Goal: Task Accomplishment & Management: Manage account settings

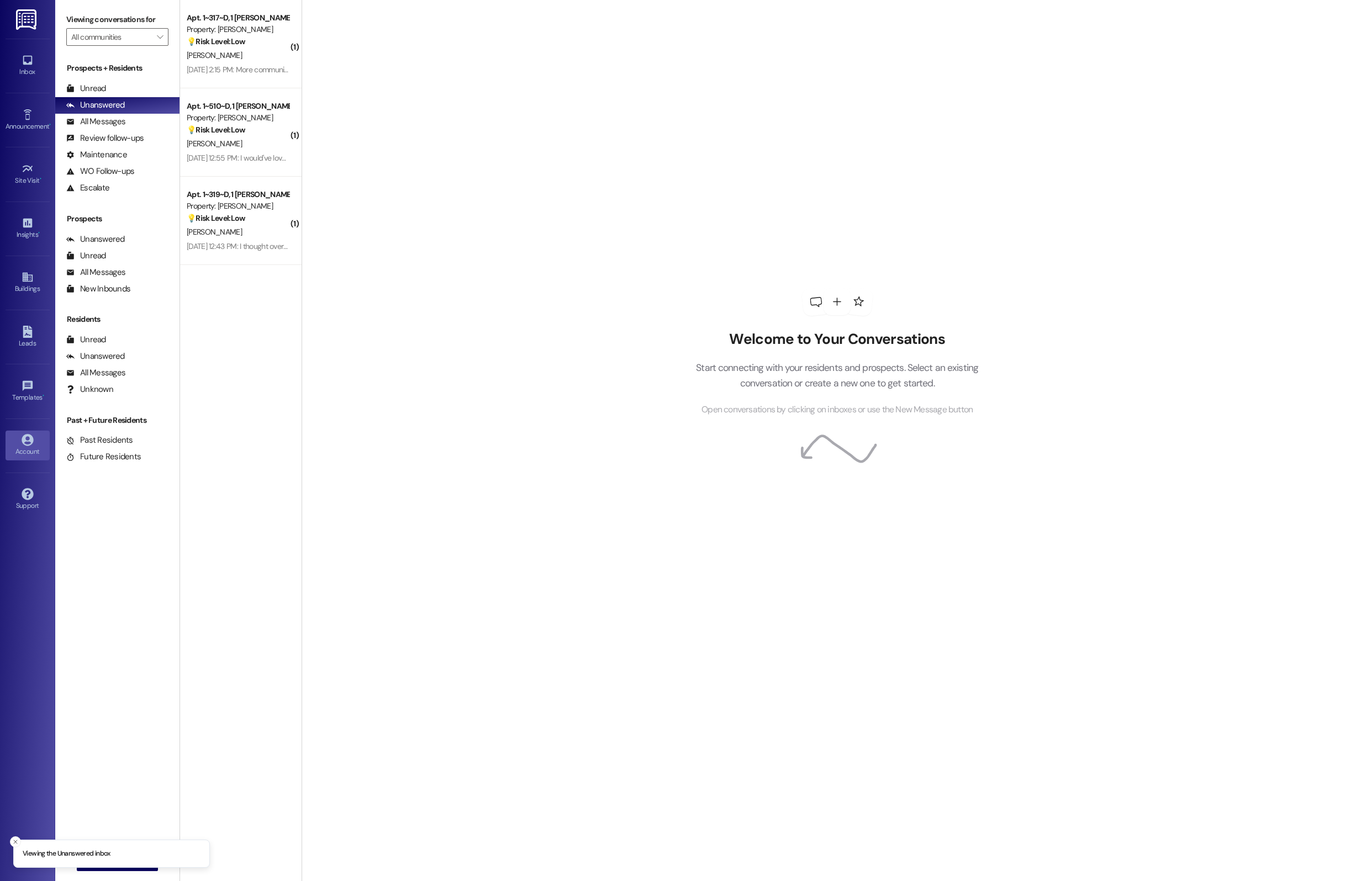
click at [27, 443] on icon at bounding box center [27, 440] width 12 height 12
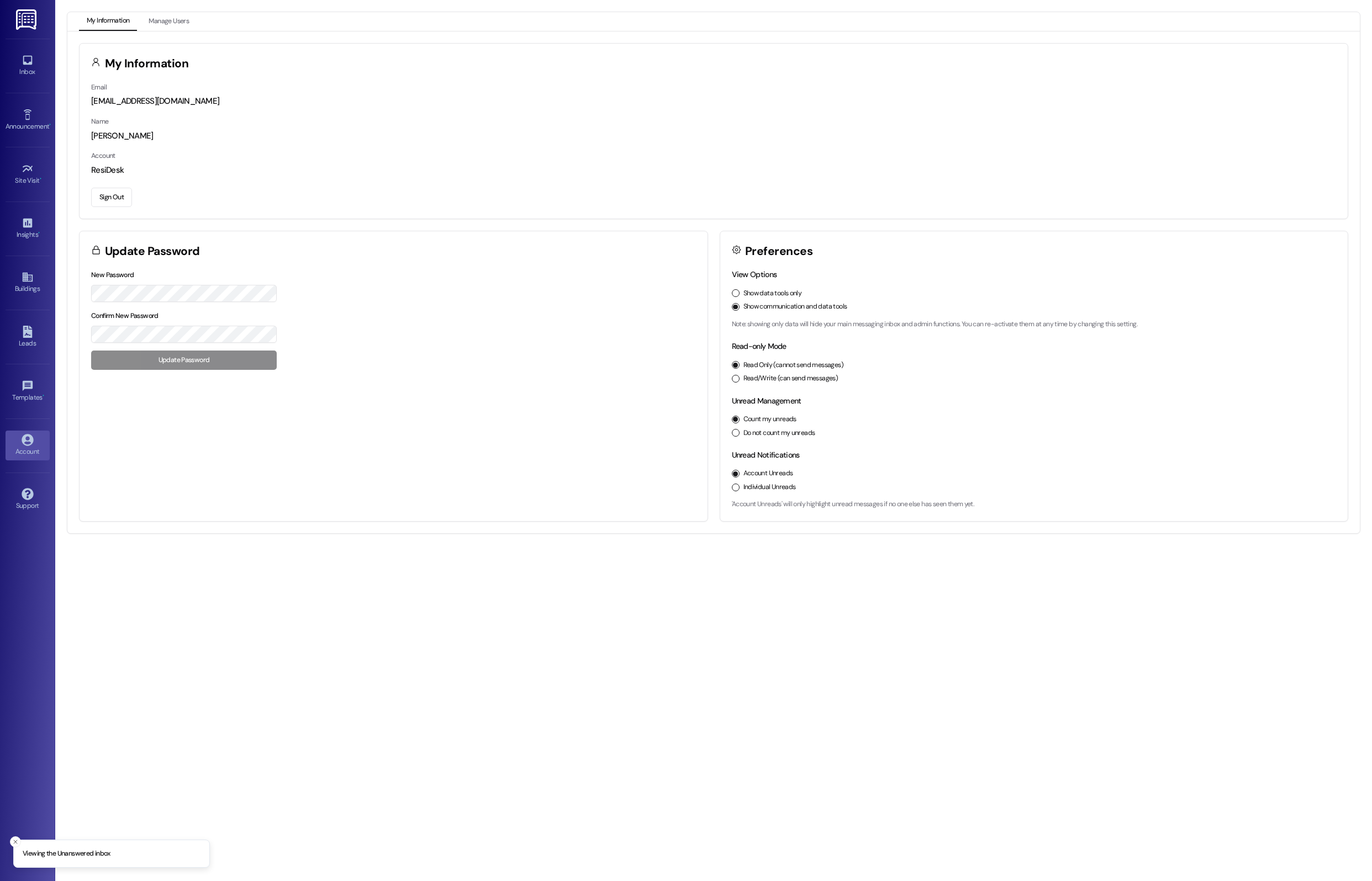
click at [102, 183] on div "Email [EMAIL_ADDRESS][DOMAIN_NAME] Name [PERSON_NAME] Account ResiDesk Sign Out" at bounding box center [713, 150] width 1267 height 137
click at [117, 204] on button "Sign Out" at bounding box center [111, 197] width 41 height 19
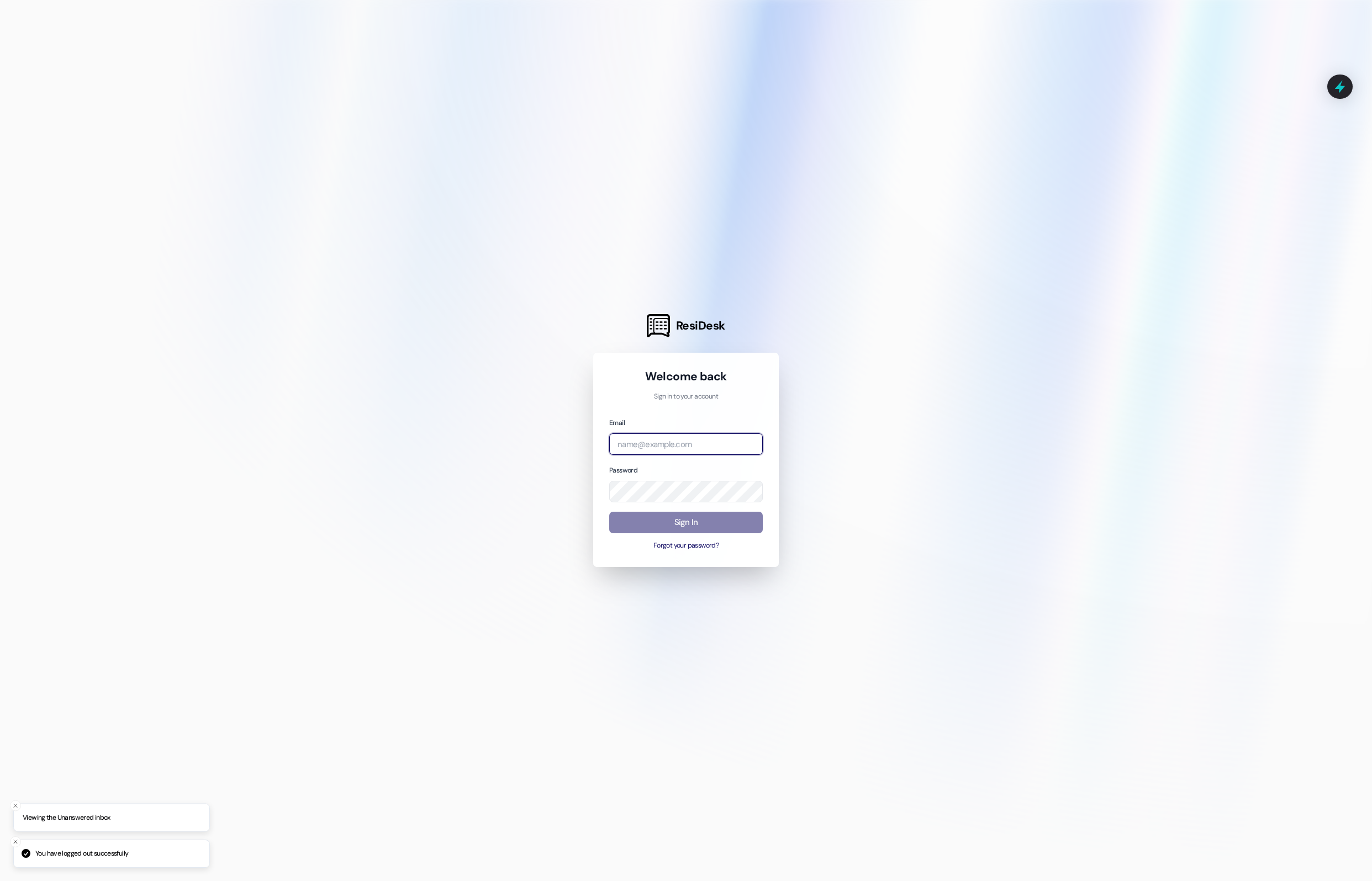
click at [703, 445] on input "email" at bounding box center [685, 444] width 154 height 22
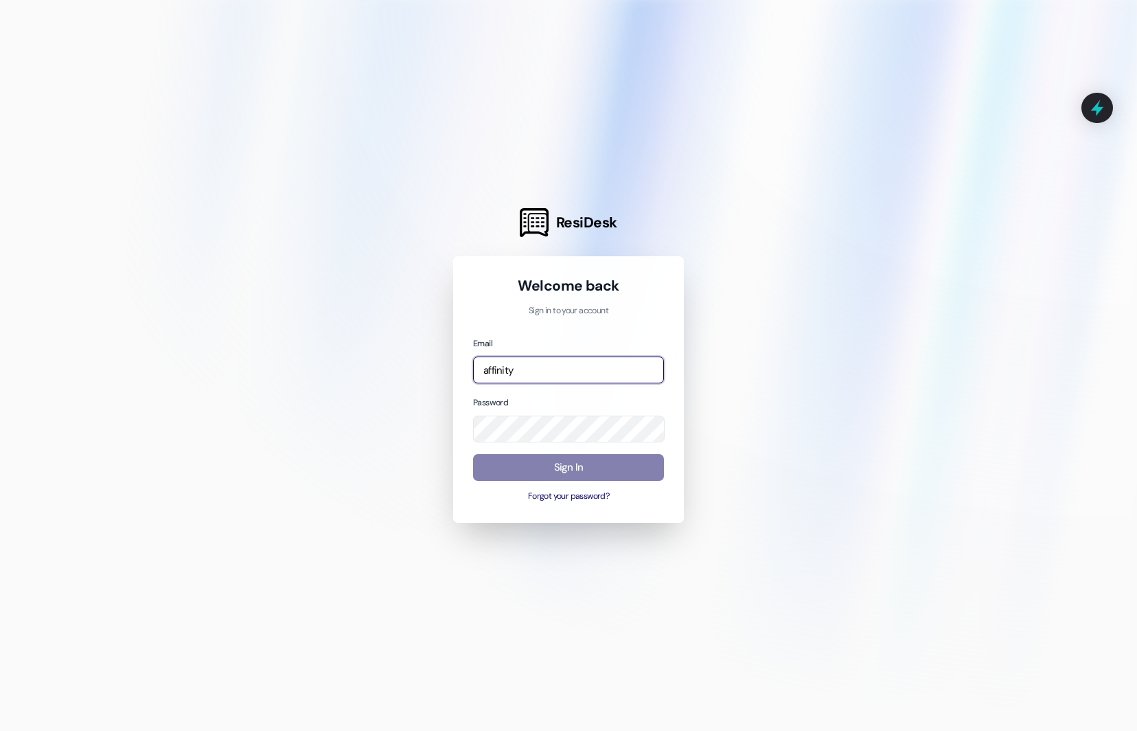
click at [610, 378] on input "affinity" at bounding box center [568, 369] width 191 height 27
click at [645, 376] on input "affinity" at bounding box center [568, 369] width 191 height 27
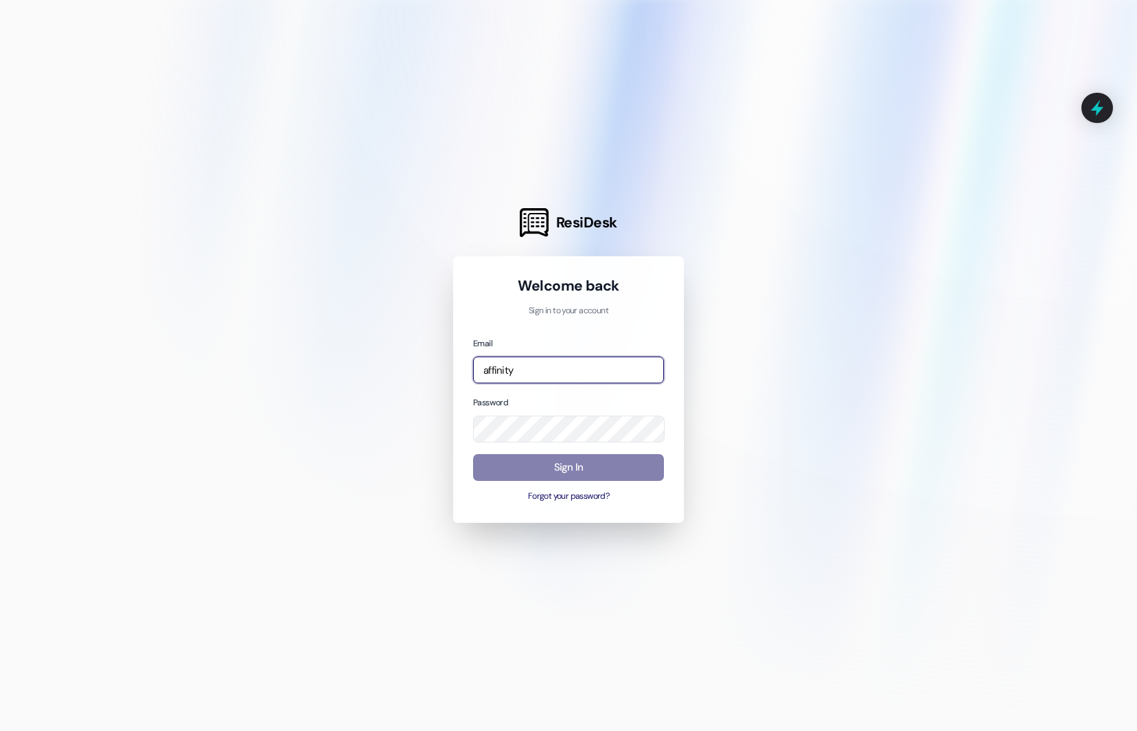
type input "[EMAIL_ADDRESS][DOMAIN_NAME]"
